Goal: Book appointment/travel/reservation

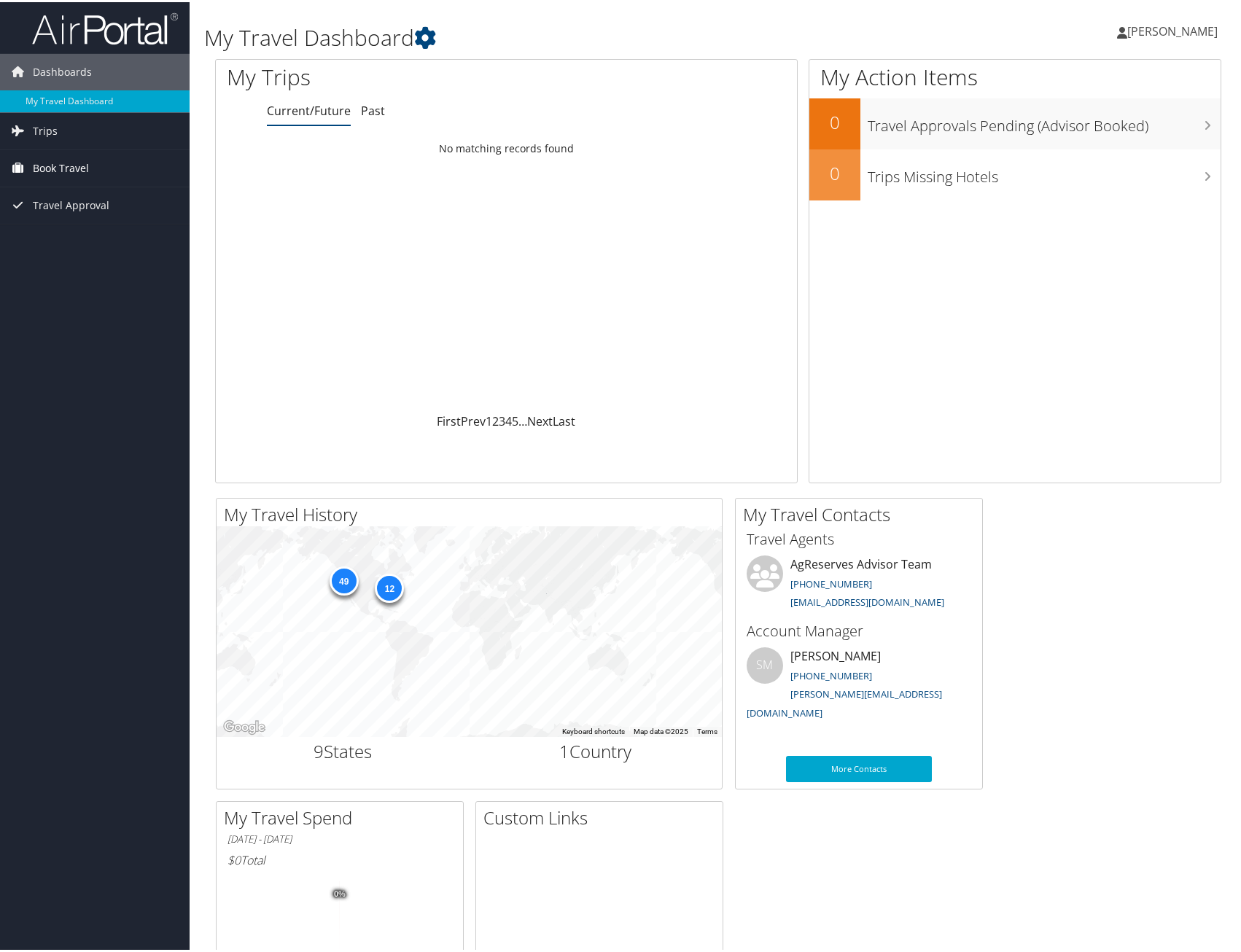
click at [97, 163] on link "Book Travel" at bounding box center [94, 166] width 189 height 37
click at [78, 243] on link "Book/Manage Online Trips" at bounding box center [94, 239] width 189 height 22
